Goal: Navigation & Orientation: Find specific page/section

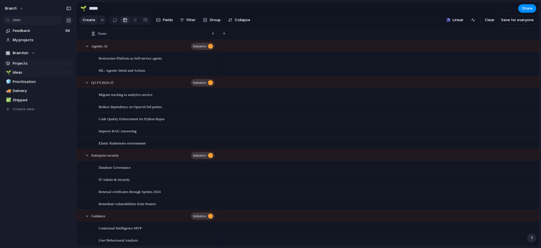
click at [26, 64] on span "Projects" at bounding box center [42, 64] width 59 height 6
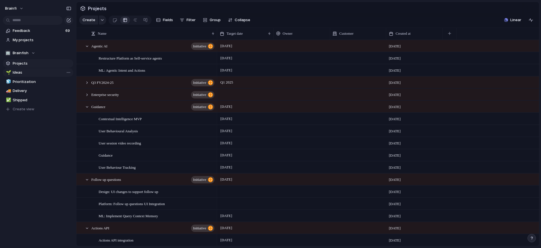
click at [27, 71] on span "Ideas" at bounding box center [42, 73] width 59 height 6
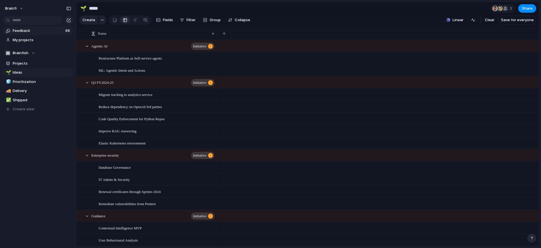
click at [35, 30] on span "Feedback" at bounding box center [38, 31] width 51 height 6
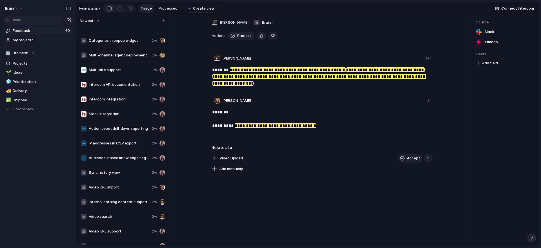
scroll to position [793, 0]
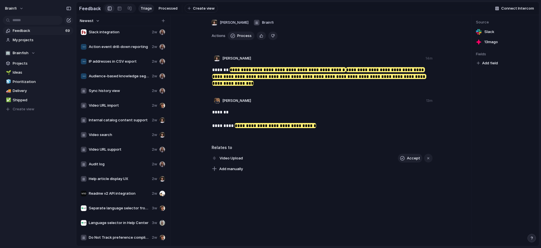
click at [114, 164] on span "Audit log" at bounding box center [119, 164] width 61 height 6
type textarea "*********"
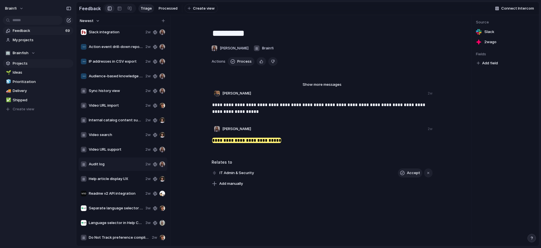
click at [26, 64] on span "Projects" at bounding box center [42, 64] width 59 height 6
